Goal: Information Seeking & Learning: Check status

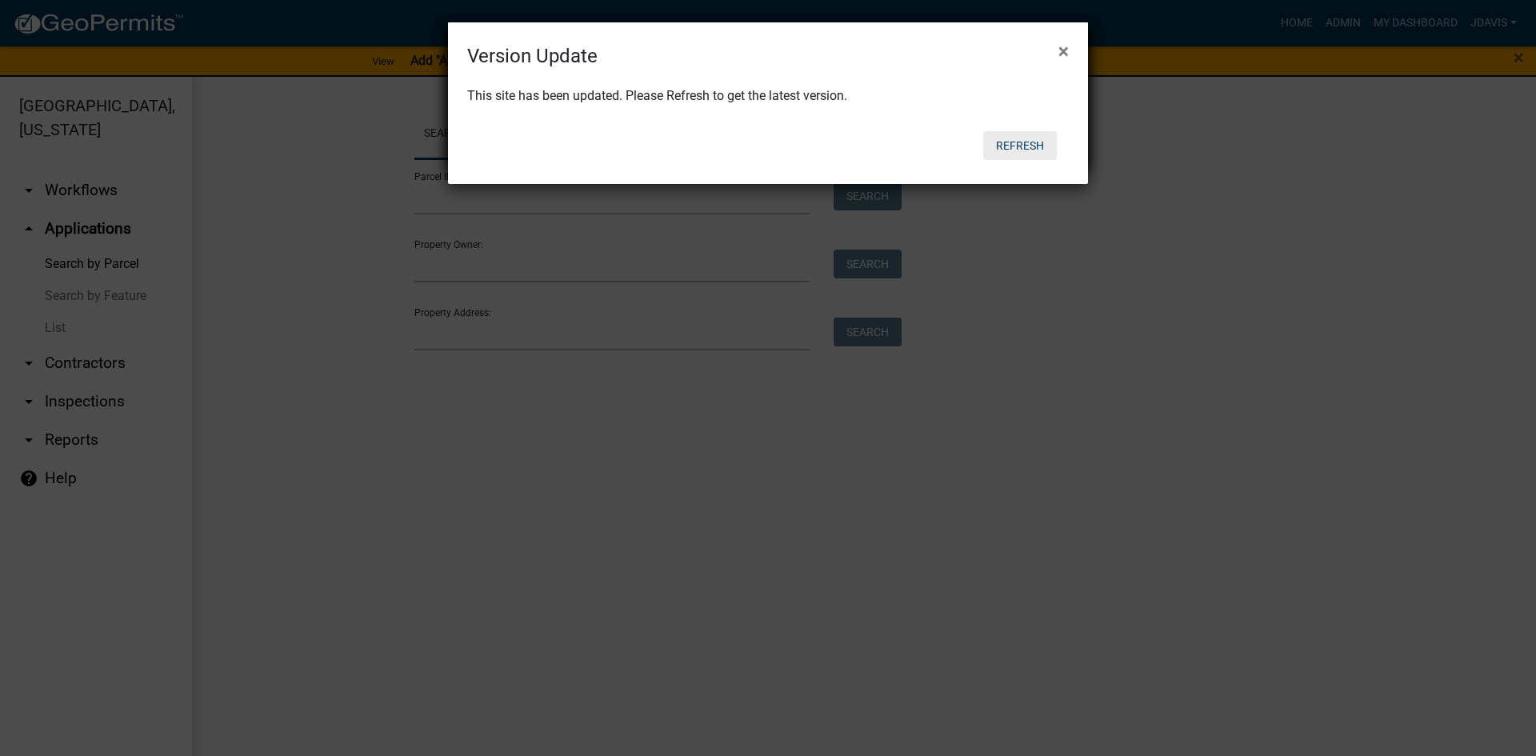
click at [1025, 150] on button "Refresh" at bounding box center [1020, 145] width 74 height 29
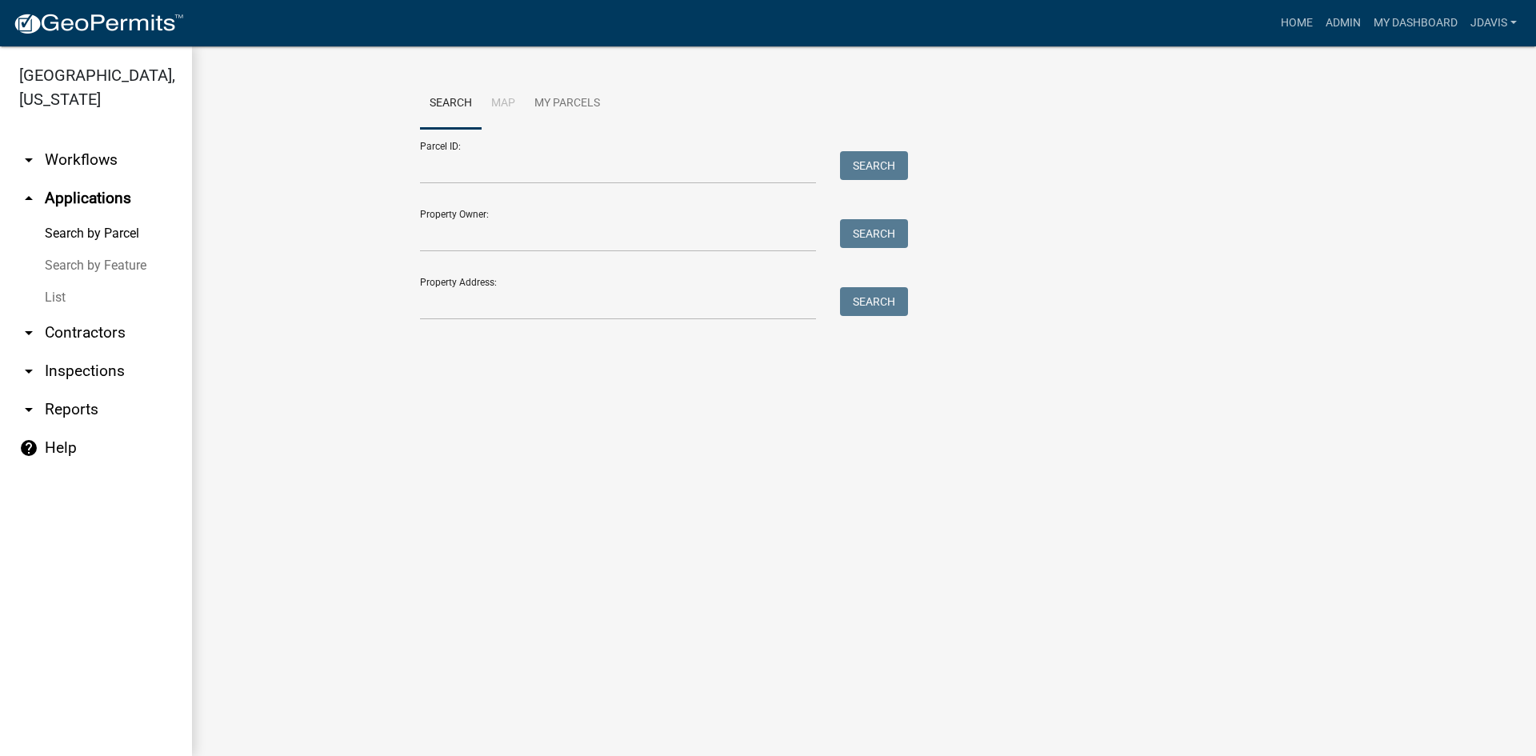
click at [46, 298] on link "List" at bounding box center [96, 298] width 192 height 32
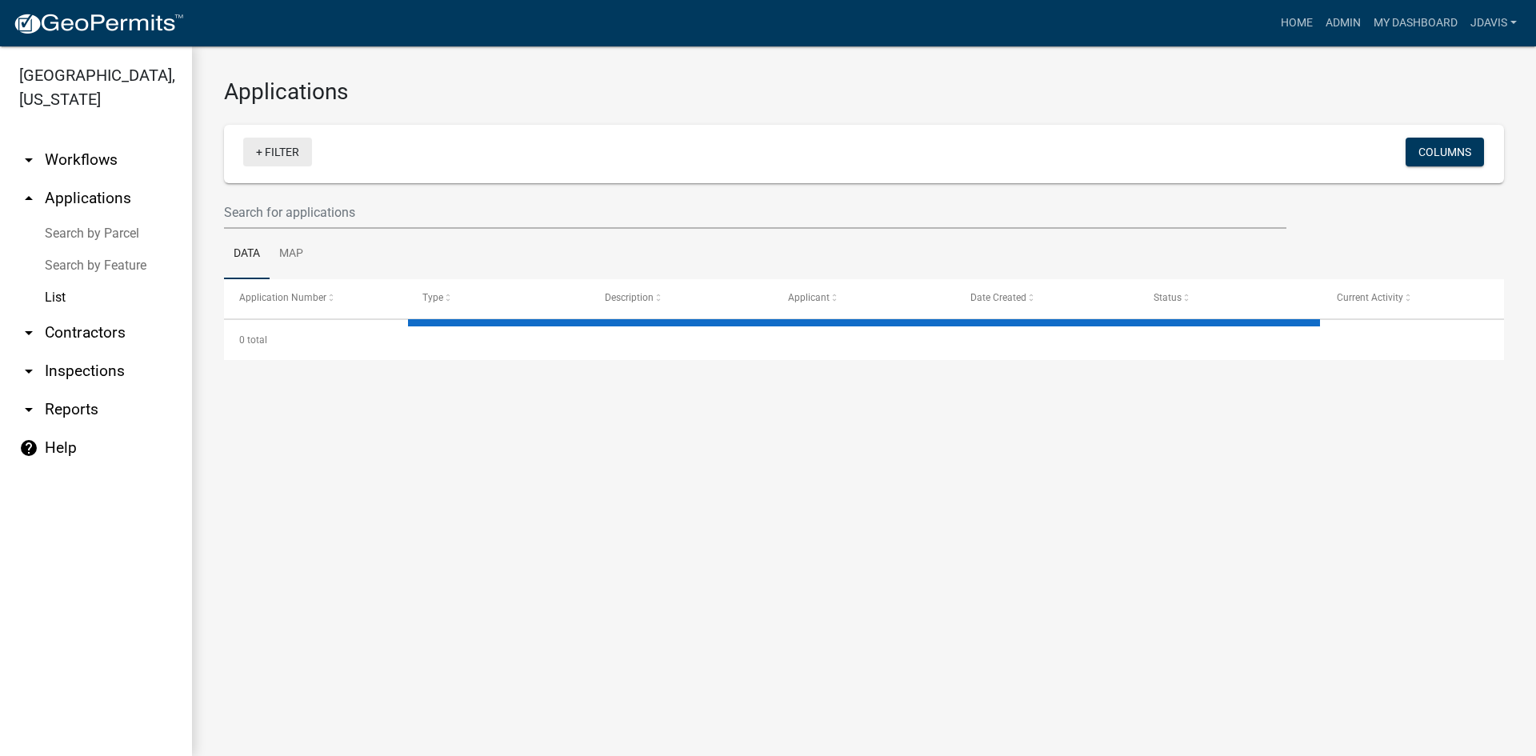
select select "2: 50"
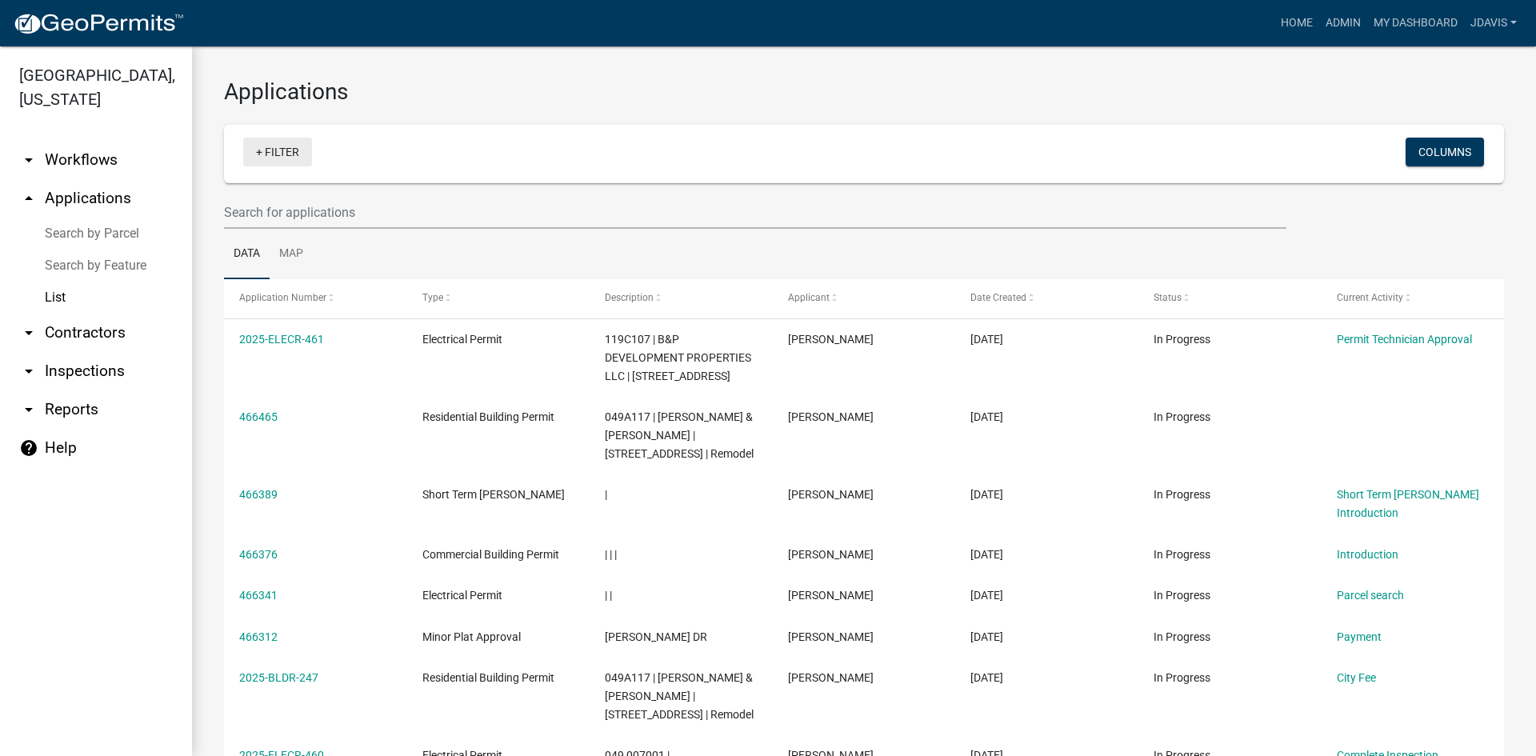
click at [260, 150] on link "+ Filter" at bounding box center [277, 152] width 69 height 29
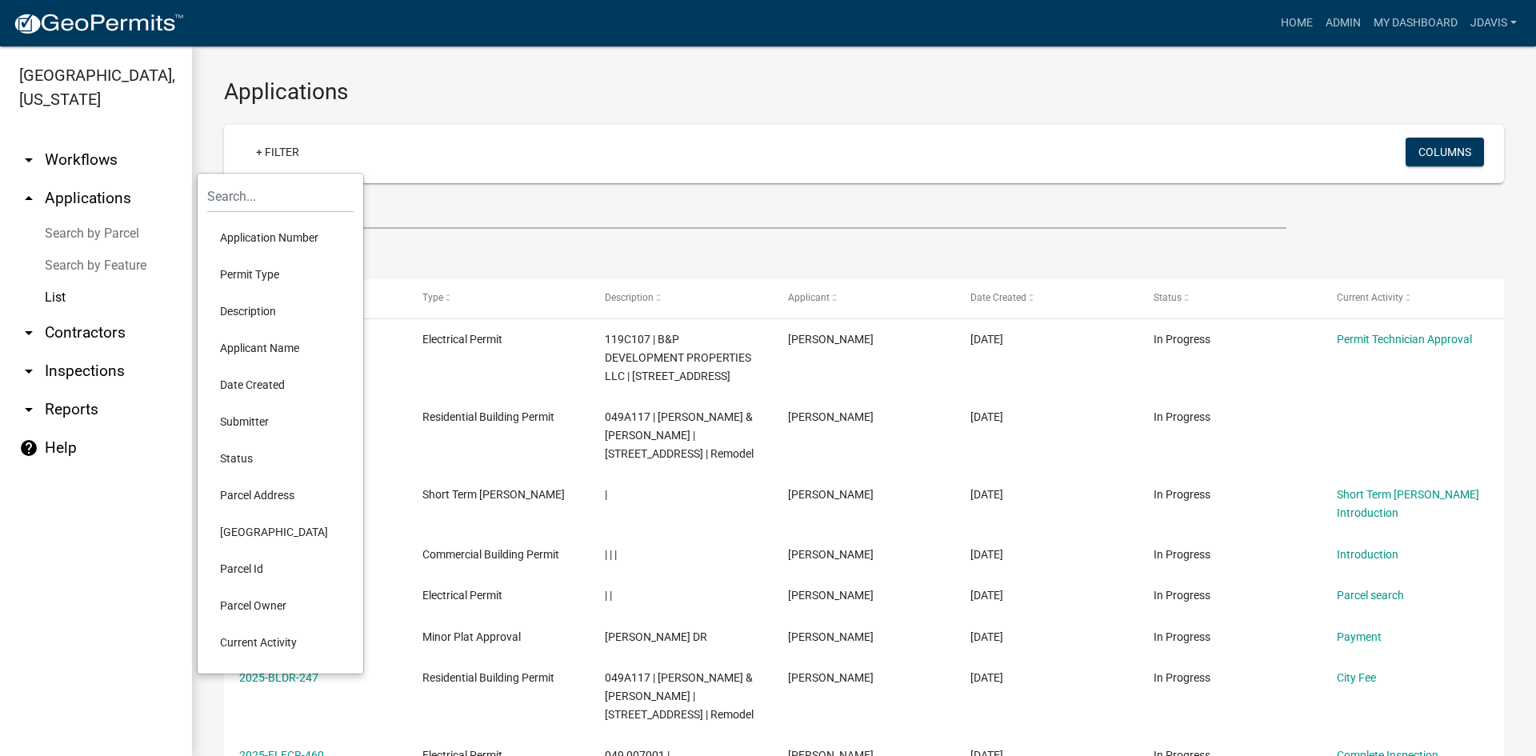
click at [269, 633] on li "Current Activity" at bounding box center [280, 642] width 146 height 37
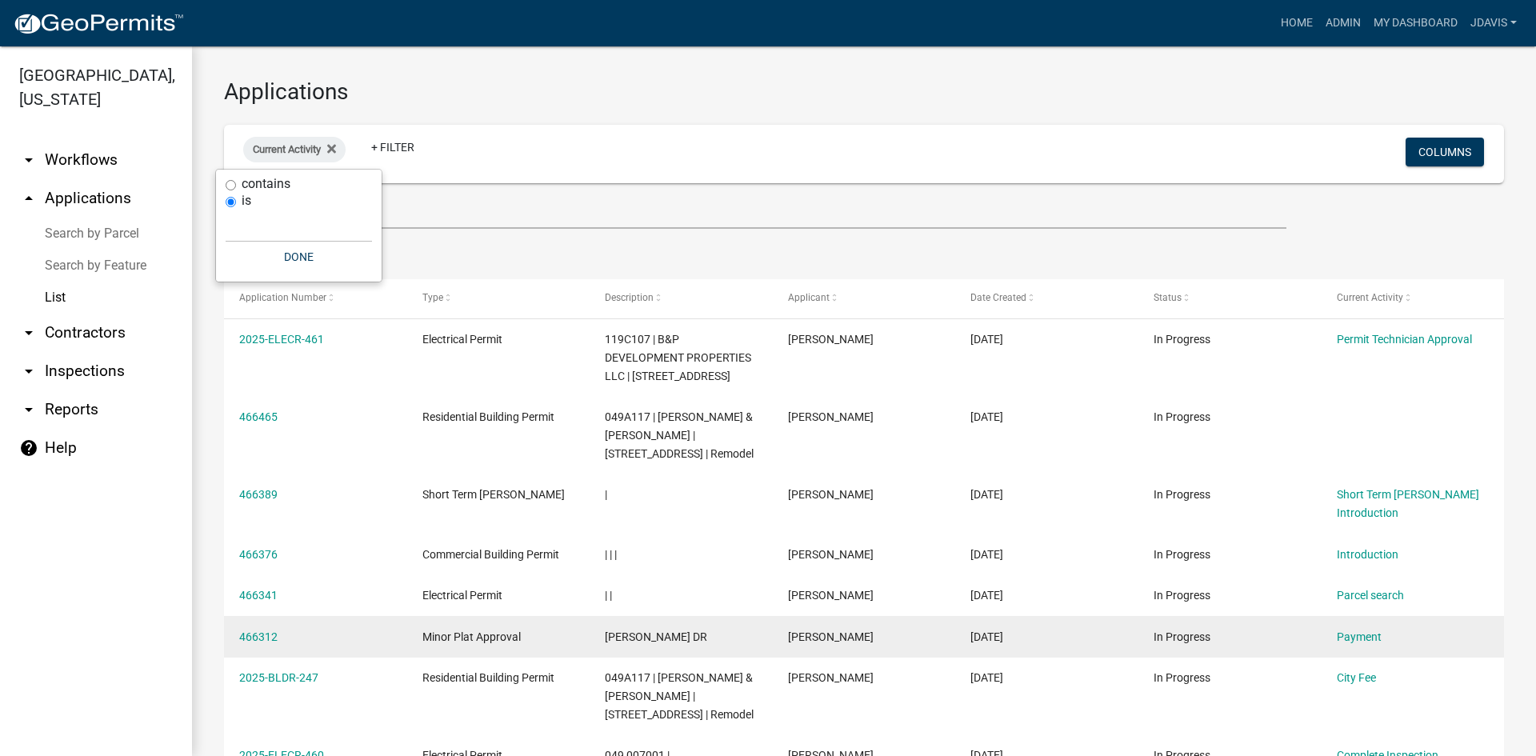
click at [277, 648] on datatable-body-cell "466312" at bounding box center [315, 637] width 183 height 42
click at [281, 641] on div "466312" at bounding box center [315, 637] width 152 height 18
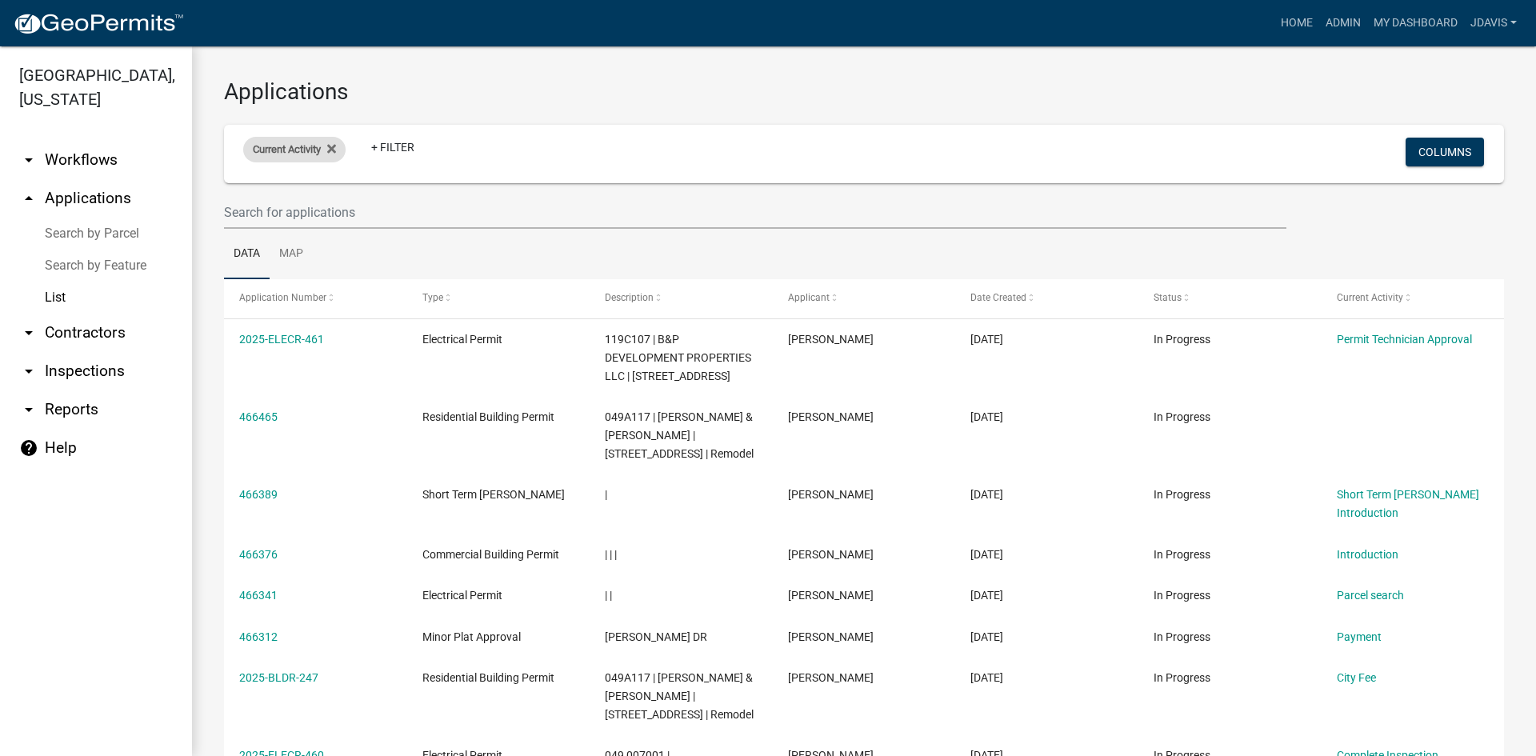
click at [291, 145] on span "Current Activity" at bounding box center [287, 149] width 68 height 12
click at [307, 227] on input "text" at bounding box center [299, 226] width 146 height 33
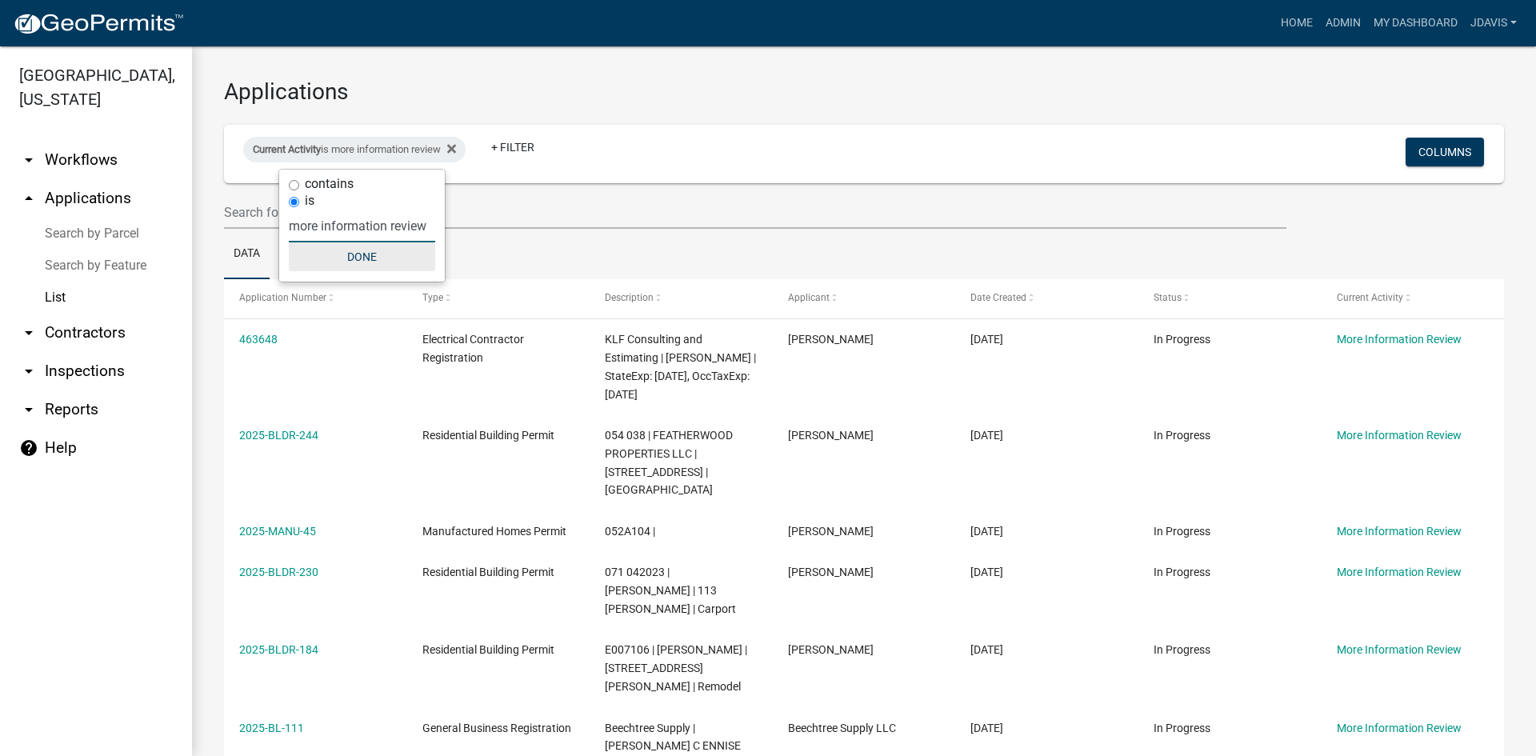
type input "more information review"
click at [344, 258] on button "Done" at bounding box center [362, 256] width 146 height 29
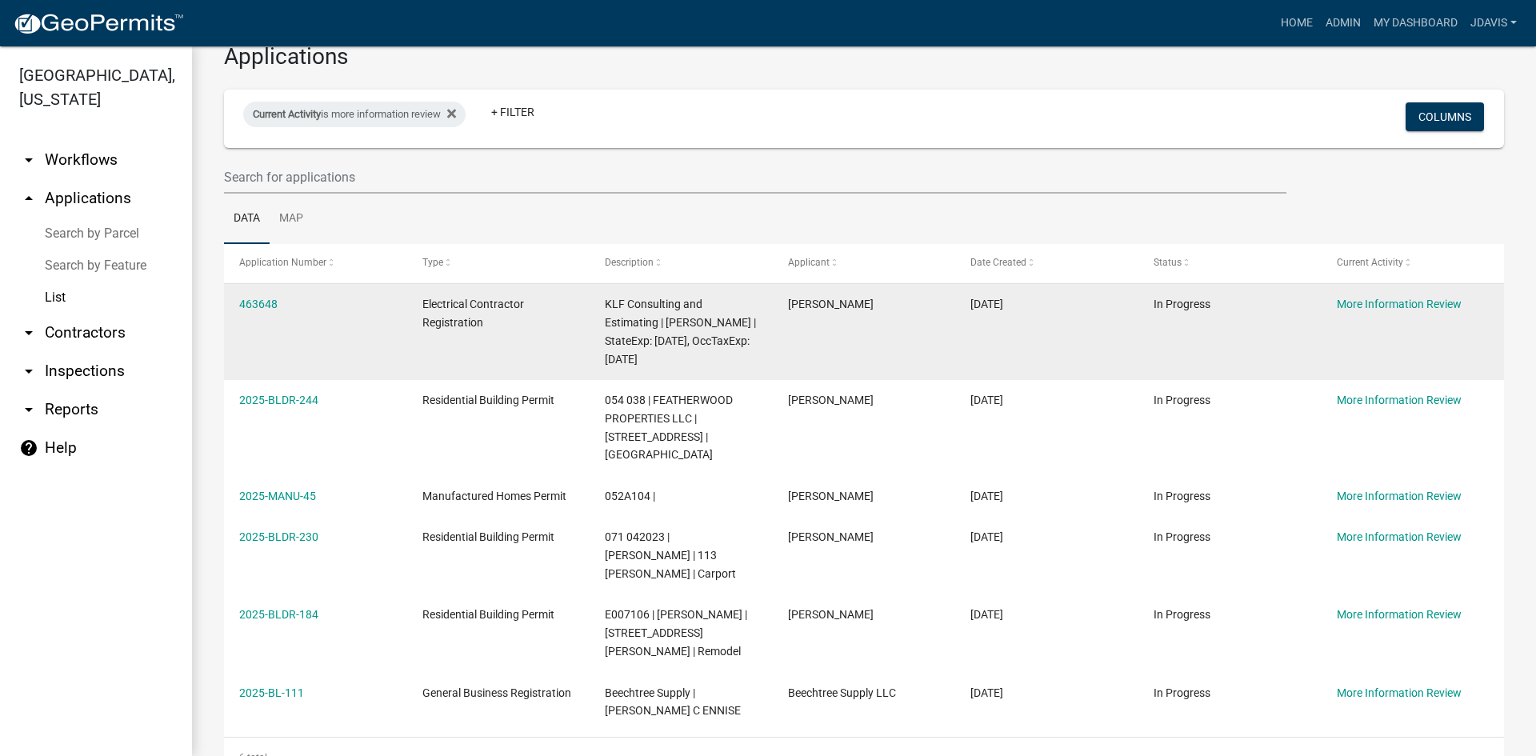
scroll to position [53, 0]
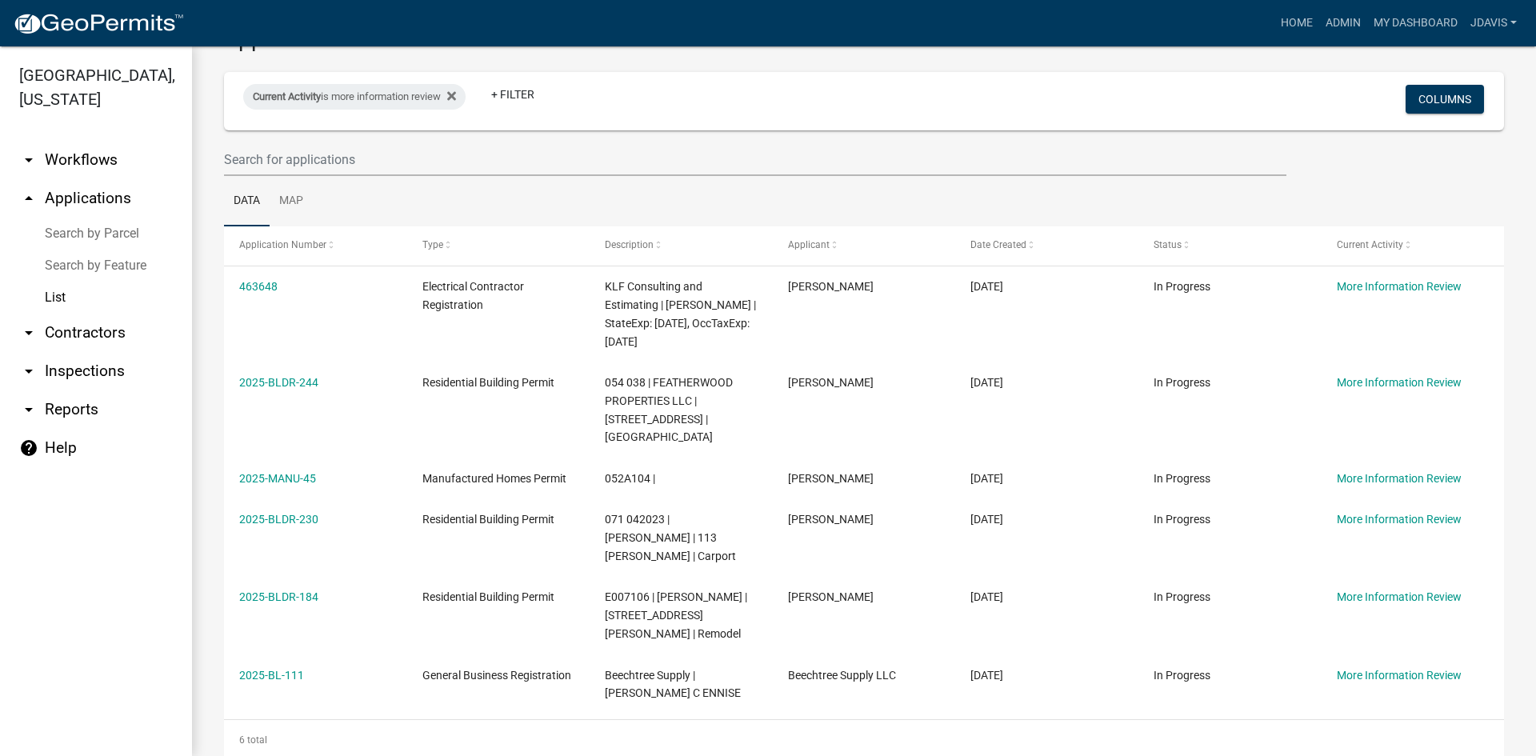
drag, startPoint x: 232, startPoint y: 283, endPoint x: 1302, endPoint y: 695, distance: 1146.7
click at [1302, 695] on div "Application Number Type Description Applicant Date Created Status Current Activ…" at bounding box center [864, 492] width 1280 height 533
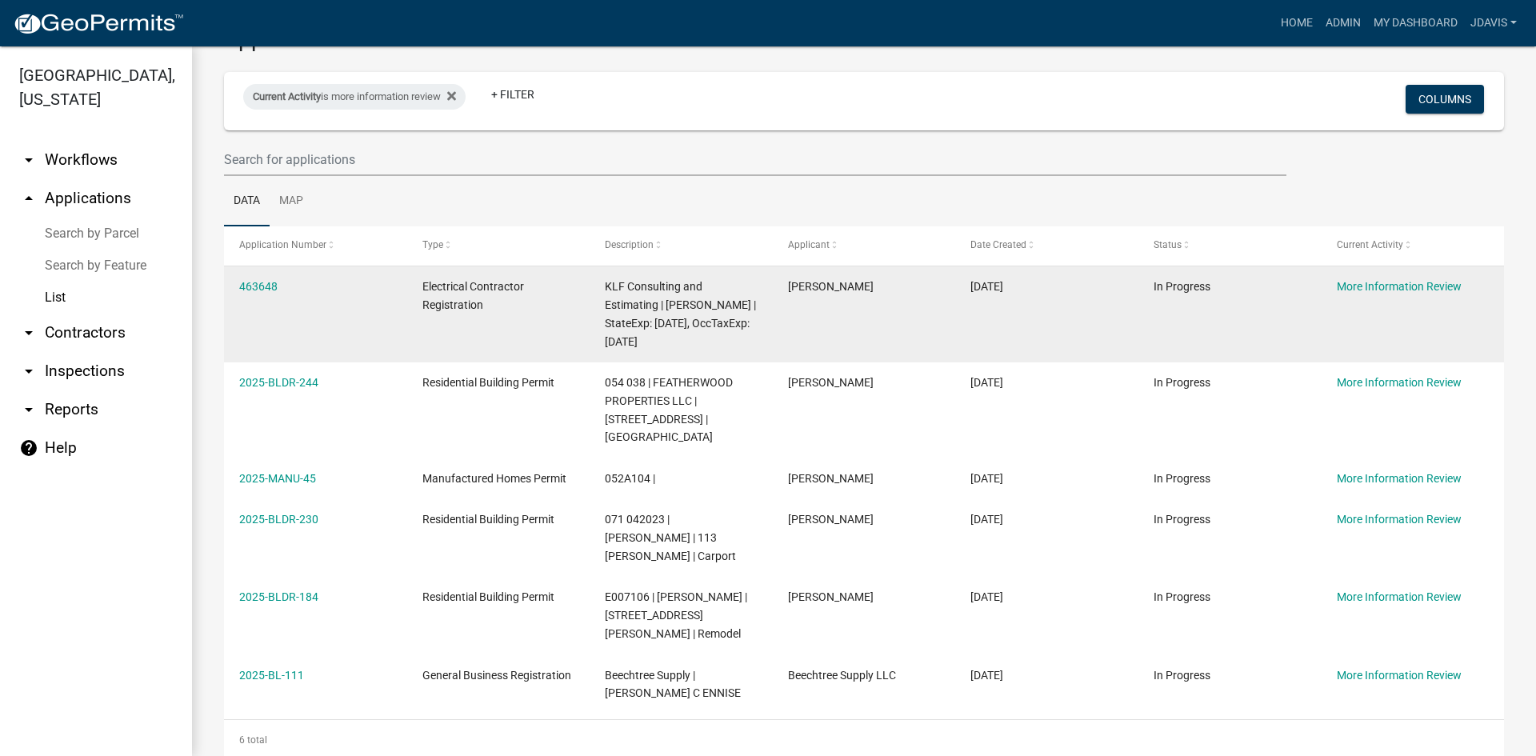
copy div "463648 Electrical Contractor Registration KLF Consulting and Estimating | Richa…"
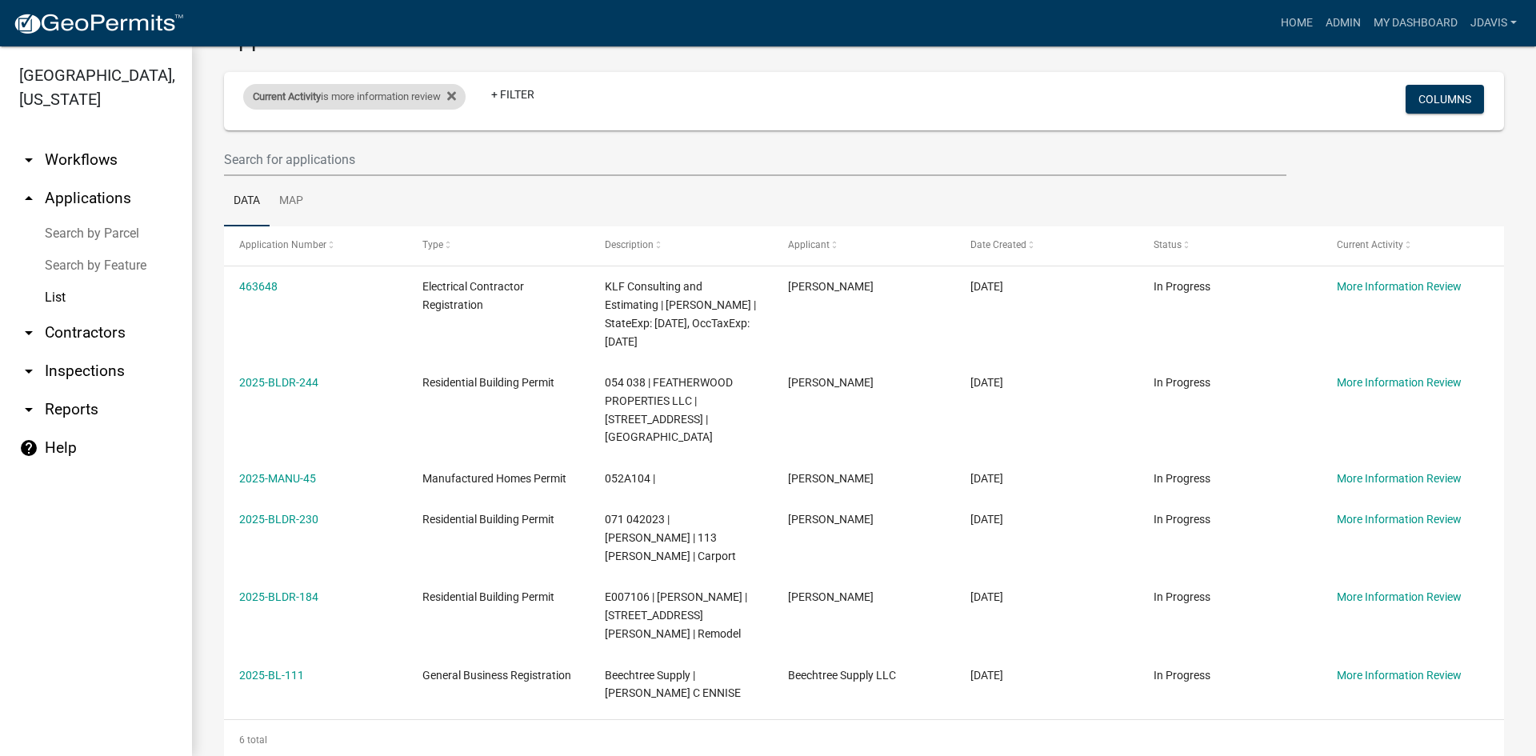
click at [465, 98] on div "Current Activity is more information review" at bounding box center [354, 97] width 222 height 26
click at [426, 174] on div "contains is more information review Done" at bounding box center [362, 173] width 166 height 112
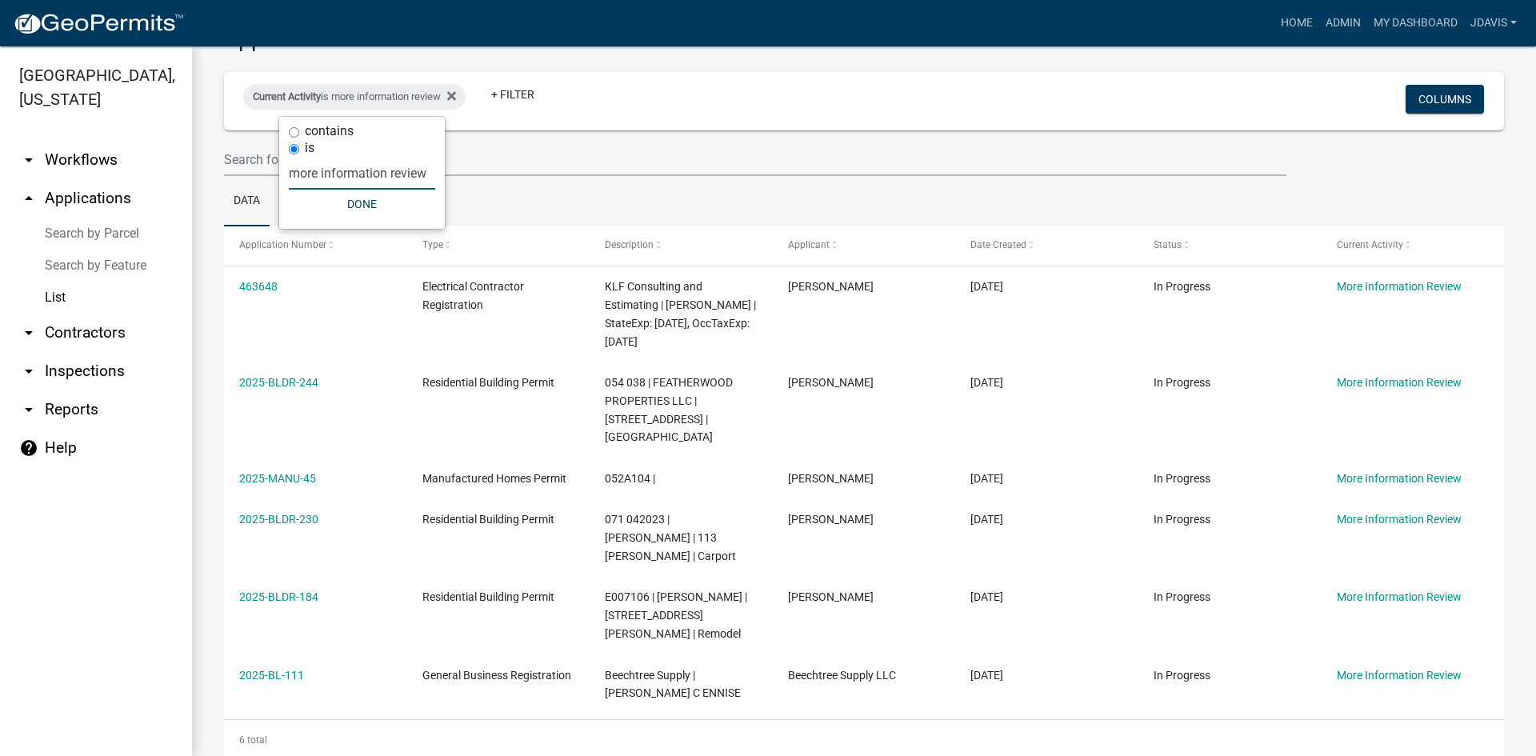
drag, startPoint x: 426, startPoint y: 174, endPoint x: 287, endPoint y: 182, distance: 139.4
click at [291, 182] on input "more information review" at bounding box center [362, 173] width 146 height 33
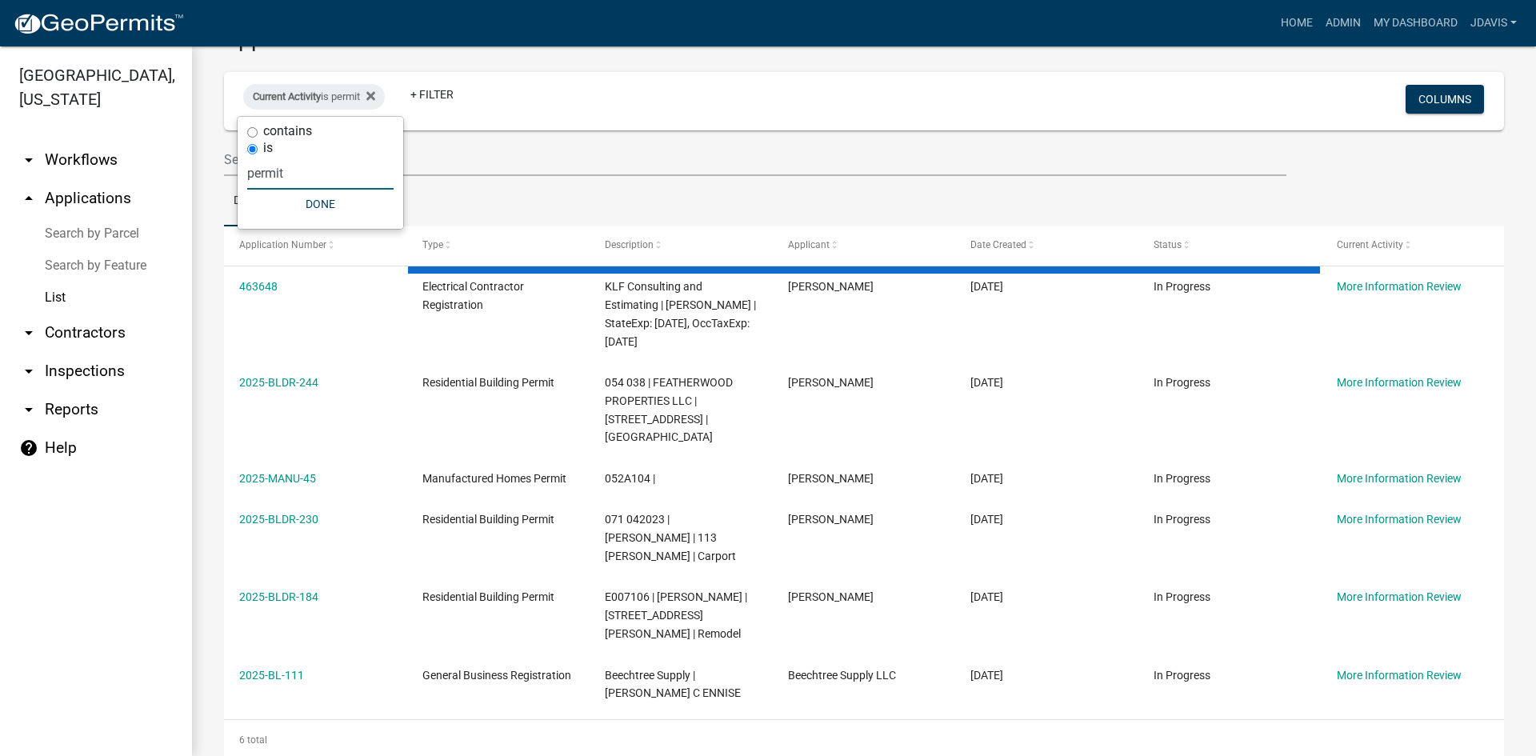
type input "permit"
select select "2: 50"
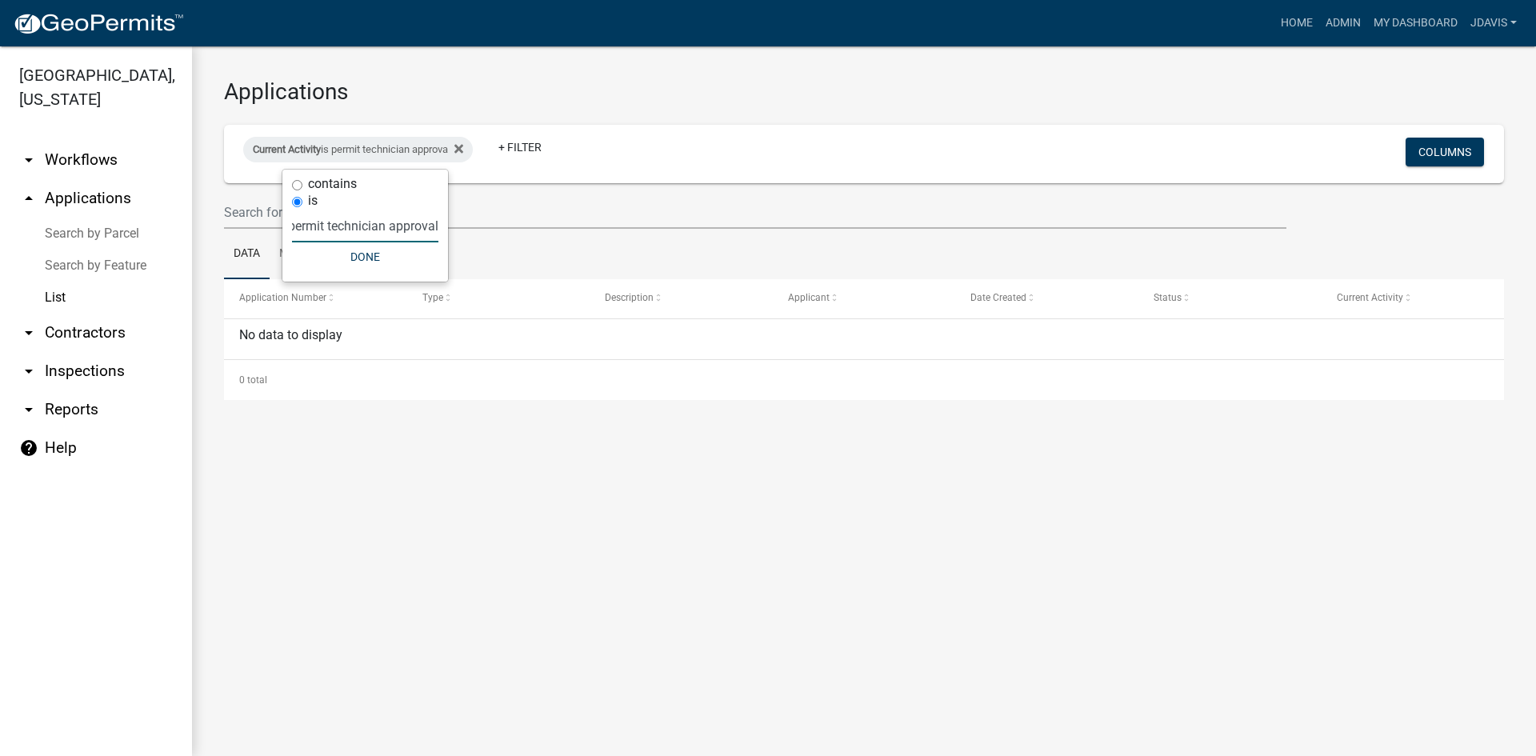
scroll to position [0, 10]
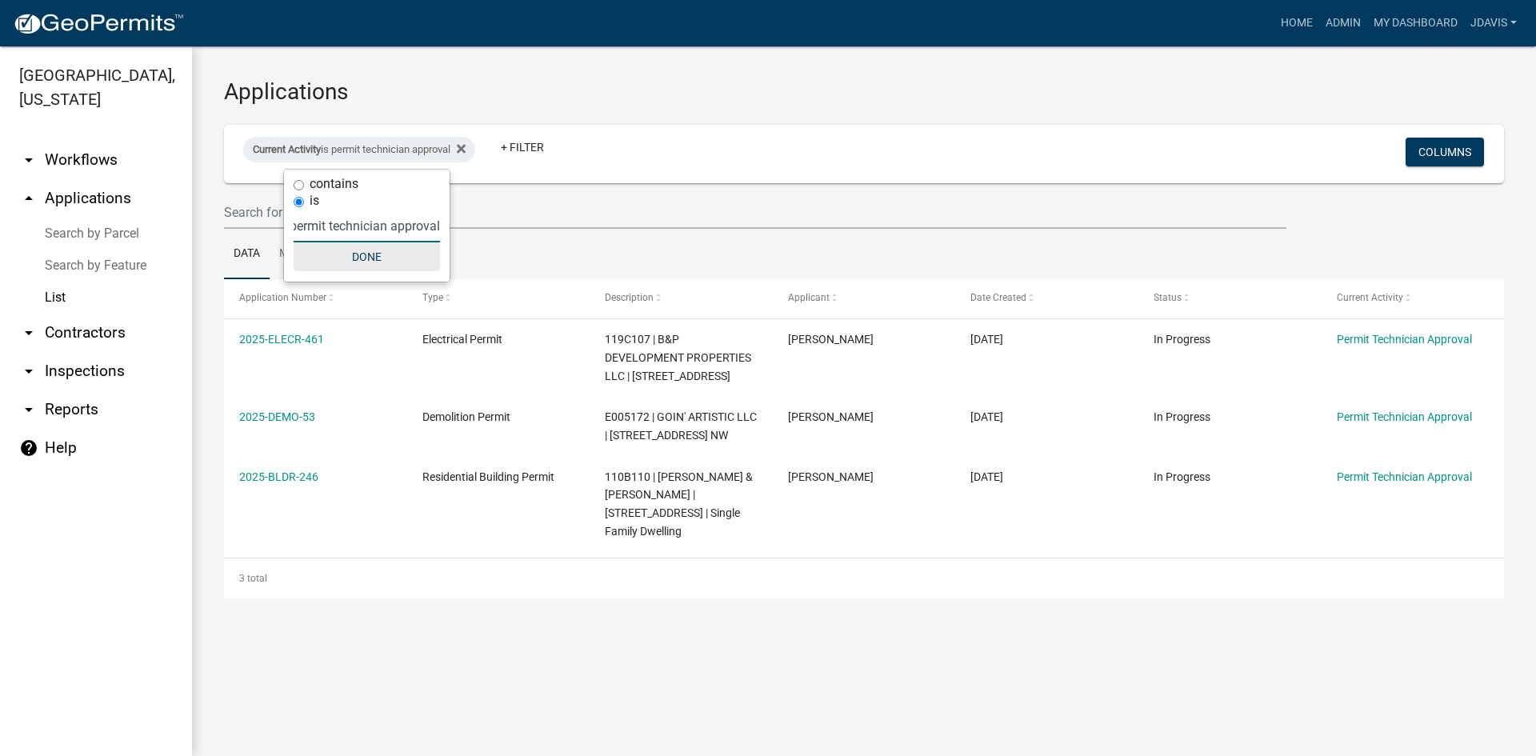
type input "permit technician approval"
click at [378, 258] on button "Done" at bounding box center [367, 256] width 146 height 29
drag, startPoint x: 234, startPoint y: 338, endPoint x: 1414, endPoint y: 701, distance: 1234.1
click at [1414, 701] on main "Applications Current Activity is permit technician approval + Filter Columns Da…" at bounding box center [864, 400] width 1344 height 709
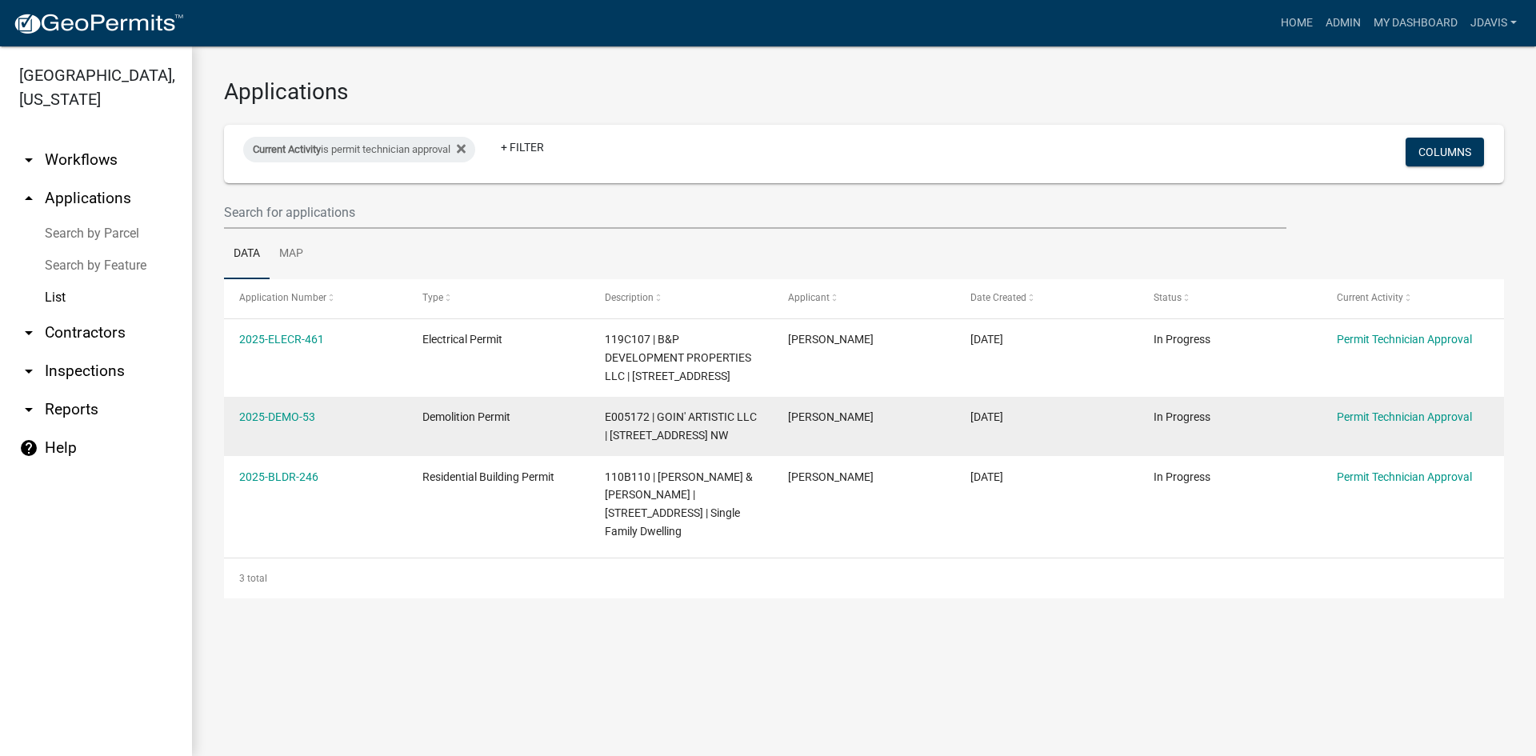
copy div "2025-ELECR-461 Electrical Permit 119C107 | B&P DEVELOPMENT PROPERTIES LLC | 667…"
